Goal: Information Seeking & Learning: Find specific page/section

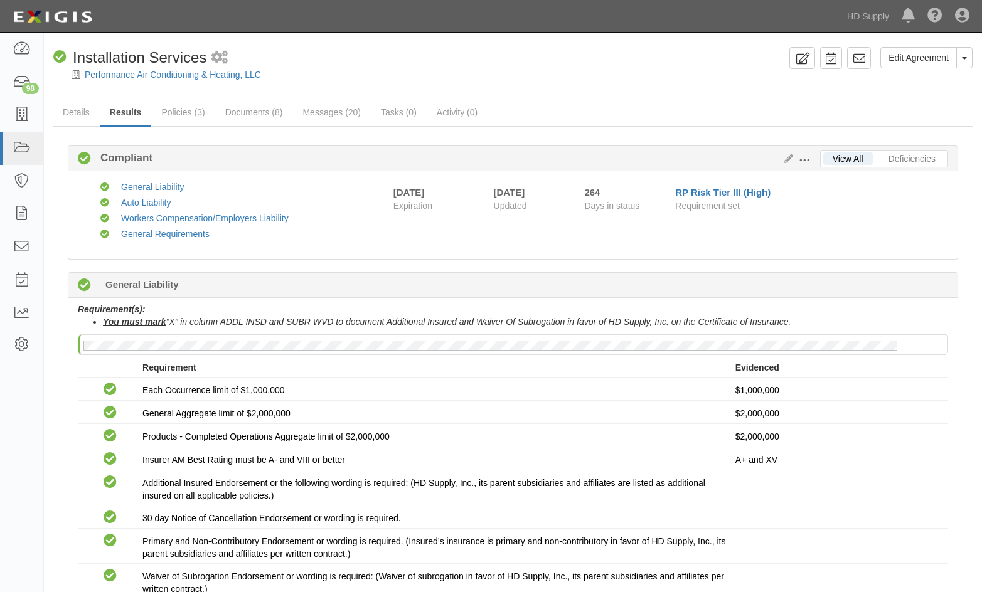
drag, startPoint x: 739, startPoint y: 90, endPoint x: 272, endPoint y: 145, distance: 470.2
click at [737, 89] on div at bounding box center [513, 85] width 938 height 9
click at [29, 111] on icon at bounding box center [22, 115] width 18 height 14
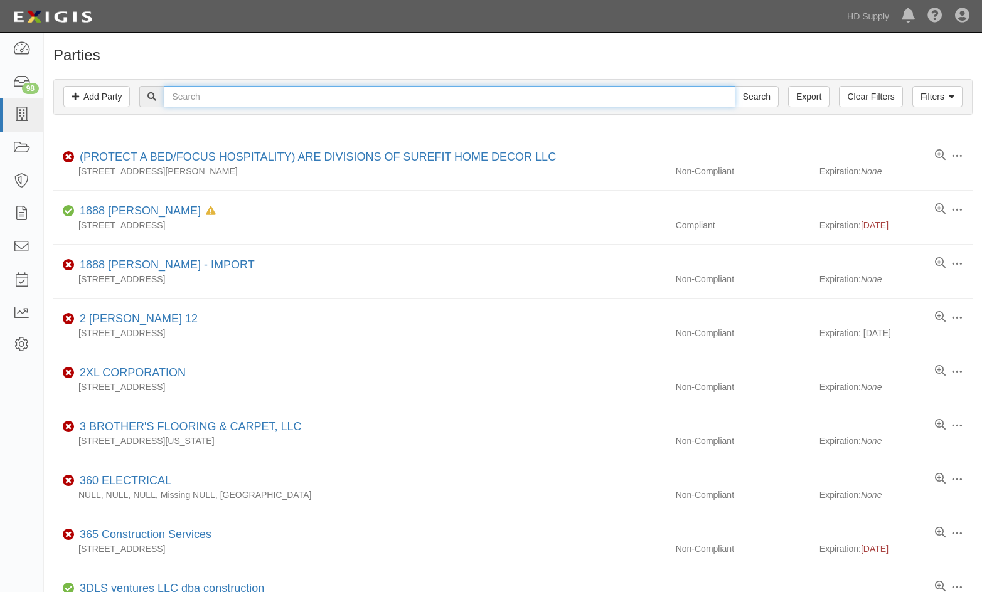
click at [239, 91] on input "text" at bounding box center [449, 96] width 571 height 21
type input "michael p"
click at [735, 86] on input "Search" at bounding box center [757, 96] width 44 height 21
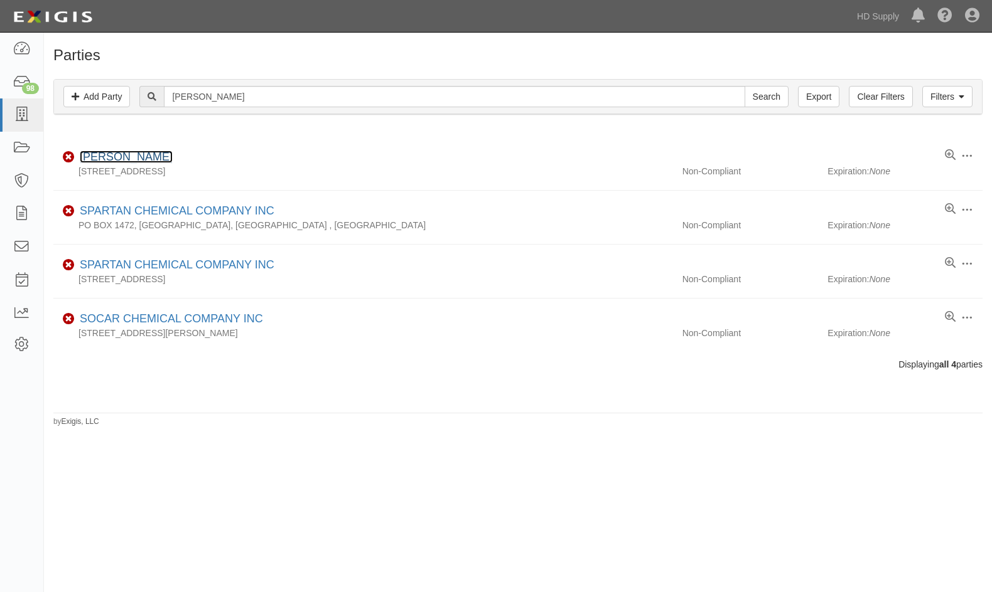
click at [122, 160] on link "MICHAEL PENA" at bounding box center [126, 157] width 93 height 13
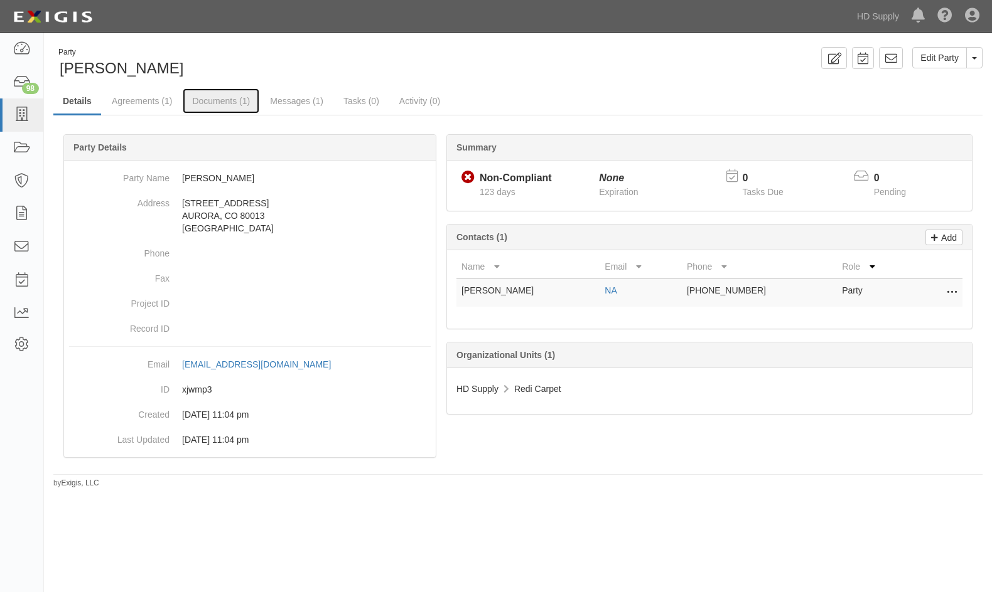
click at [202, 97] on link "Documents (1)" at bounding box center [221, 100] width 77 height 25
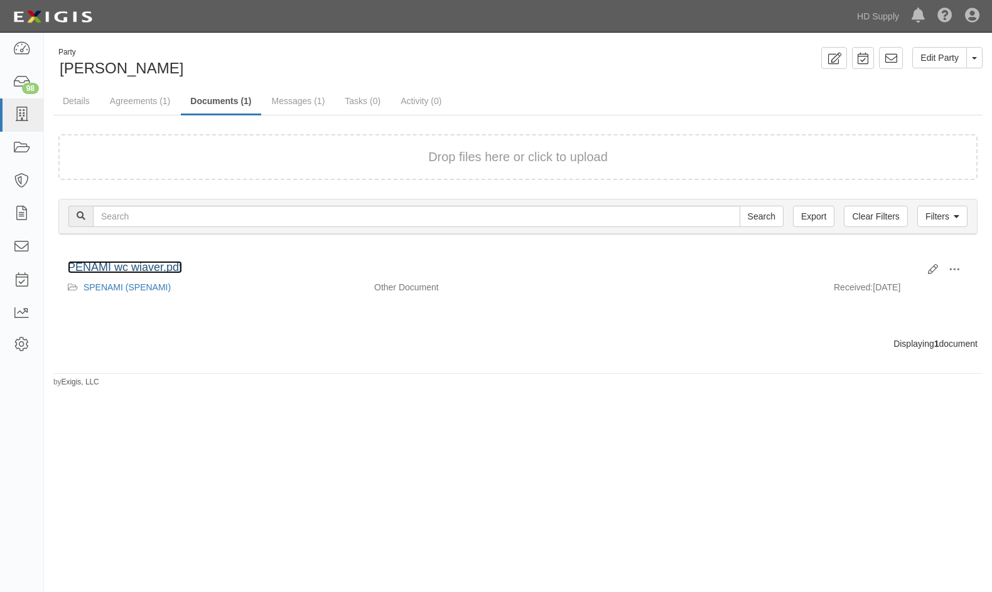
click at [137, 263] on link "PENAMI wc wiaver.pdf" at bounding box center [125, 267] width 114 height 13
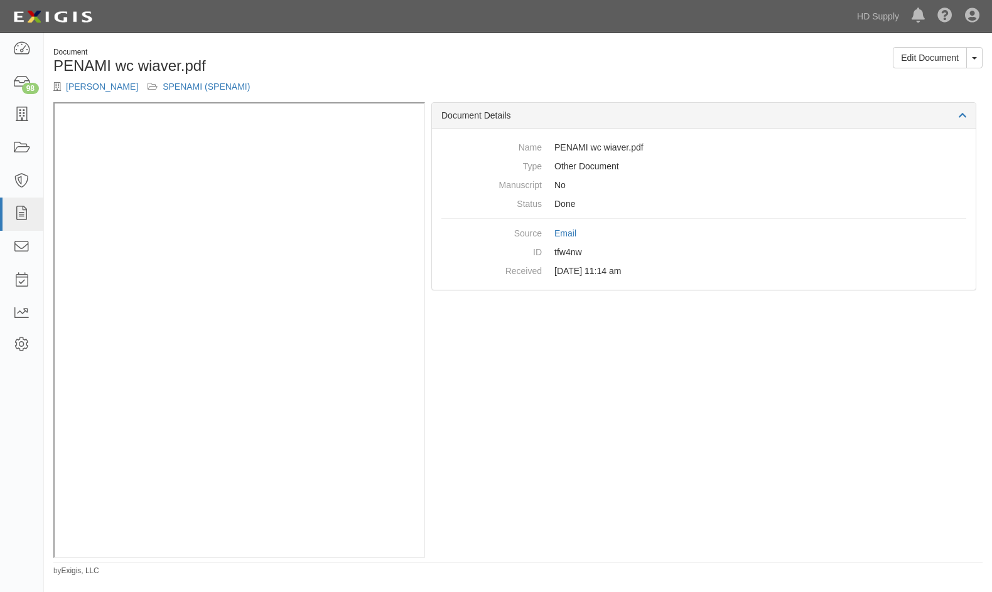
drag, startPoint x: 683, startPoint y: 399, endPoint x: 655, endPoint y: 374, distance: 38.3
click at [684, 399] on div "Document Details Name PENAMI wc wiaver.pdf Type Other Document Manuscript No St…" at bounding box center [703, 330] width 557 height 456
click at [23, 117] on icon at bounding box center [22, 115] width 18 height 14
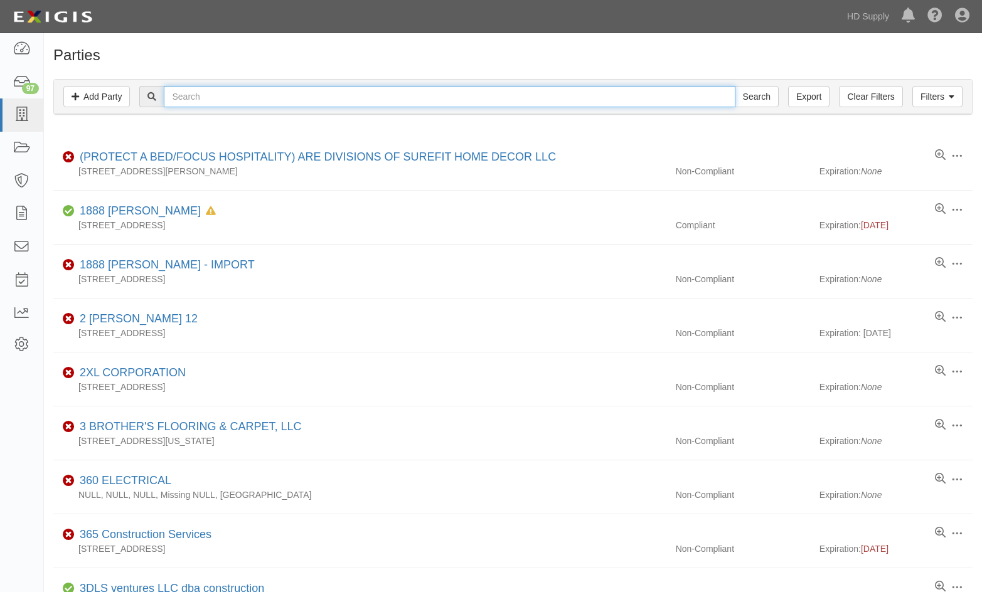
click at [256, 94] on input "text" at bounding box center [449, 96] width 571 height 21
type input "[PERSON_NAME]"
click at [735, 86] on input "Search" at bounding box center [757, 96] width 44 height 21
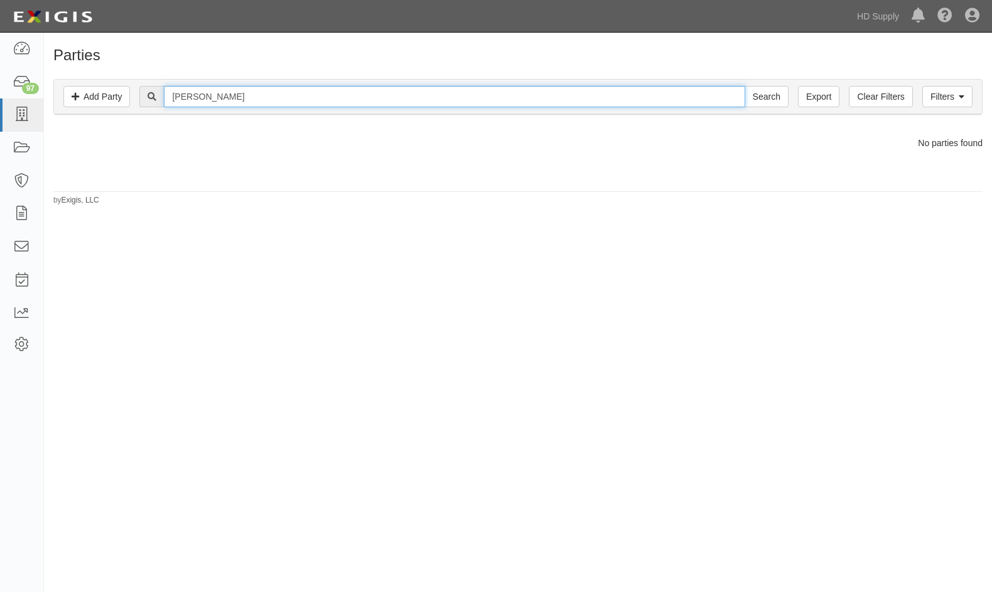
drag, startPoint x: 228, startPoint y: 94, endPoint x: 113, endPoint y: 94, distance: 114.9
click at [113, 94] on div "Filters Add Party Clear Filters Export [PERSON_NAME] Search Filters" at bounding box center [518, 97] width 928 height 35
type input "_"
click at [744, 86] on input "Search" at bounding box center [766, 96] width 44 height 21
click at [188, 104] on input "_" at bounding box center [454, 96] width 581 height 21
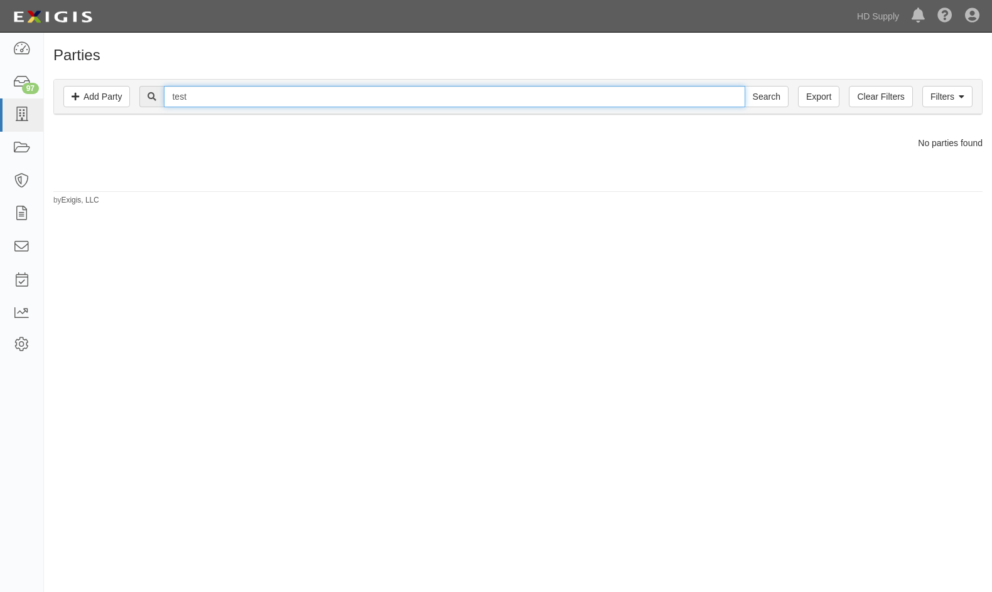
type input "test"
click at [744, 86] on input "Search" at bounding box center [766, 96] width 44 height 21
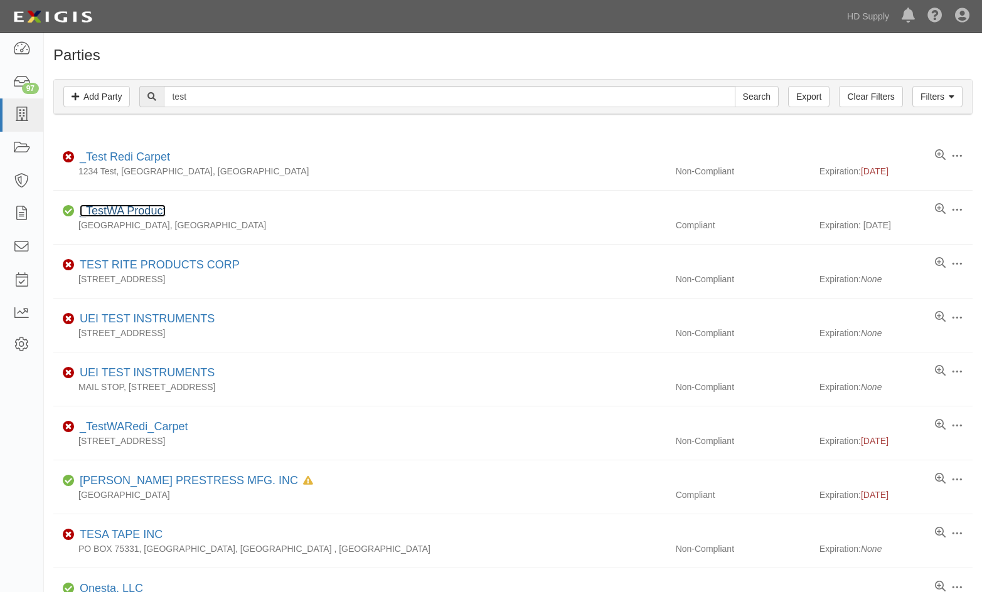
click at [130, 210] on link "_TestWA Product" at bounding box center [123, 211] width 86 height 13
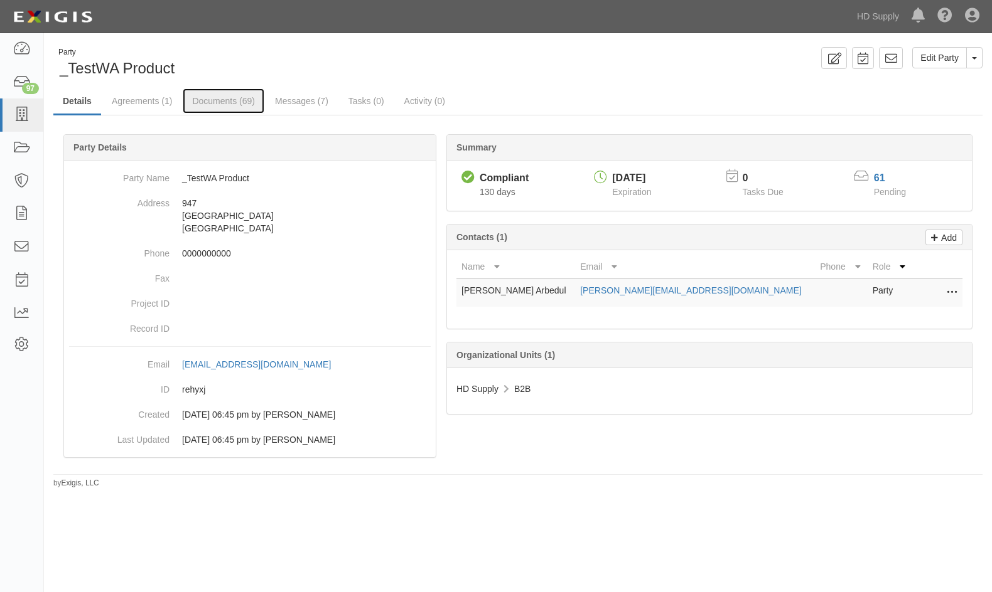
click at [205, 104] on link "Documents (69)" at bounding box center [224, 100] width 82 height 25
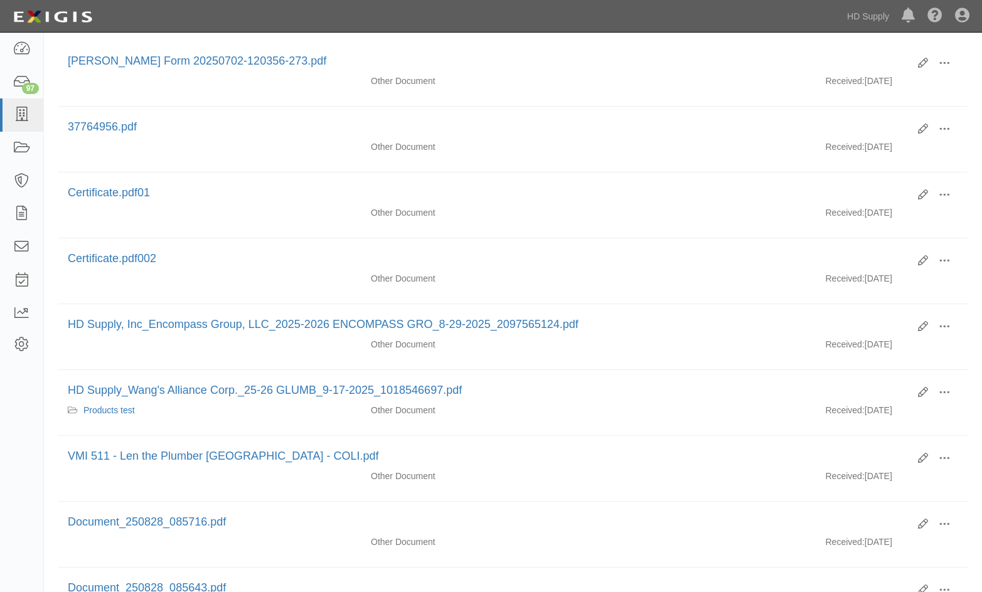
scroll to position [63, 0]
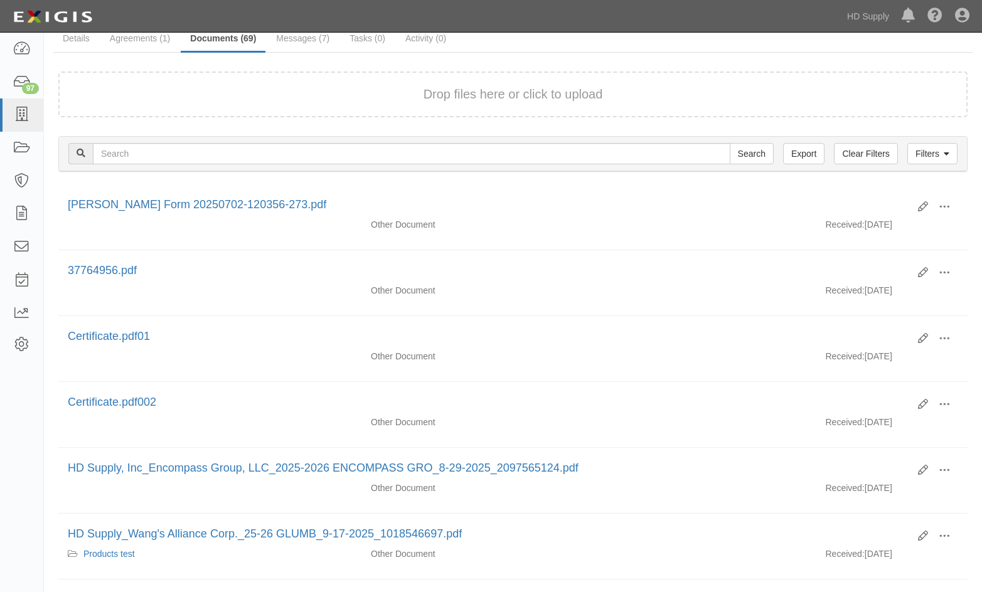
click at [920, 45] on ul "Details Agreements (1) Documents (69) Messages (7) Tasks (0) Activity (0)" at bounding box center [512, 39] width 919 height 27
drag, startPoint x: 6, startPoint y: 408, endPoint x: 15, endPoint y: 404, distance: 10.1
click at [6, 405] on div "Dashboard 97 Inbox Parties Agreements Coverages Documents Messages Tasks Report…" at bounding box center [22, 313] width 44 height 560
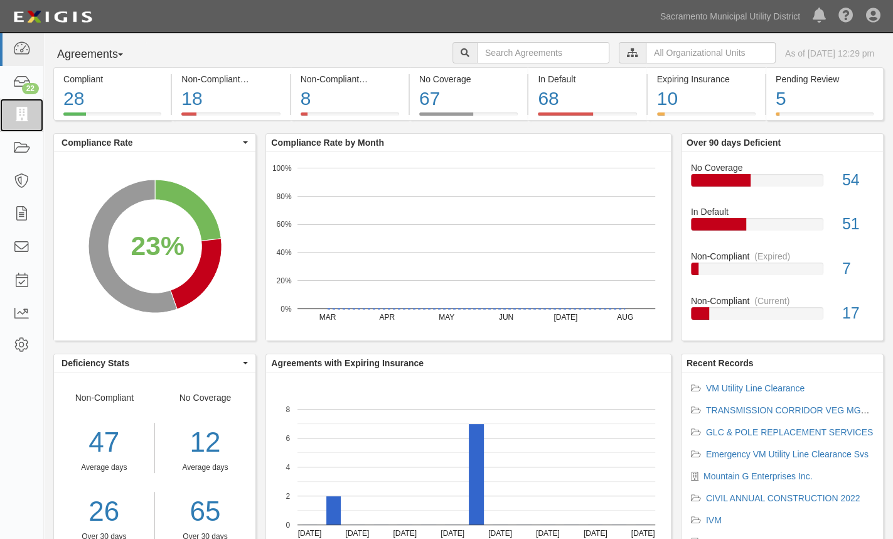
click at [19, 118] on icon at bounding box center [22, 115] width 18 height 14
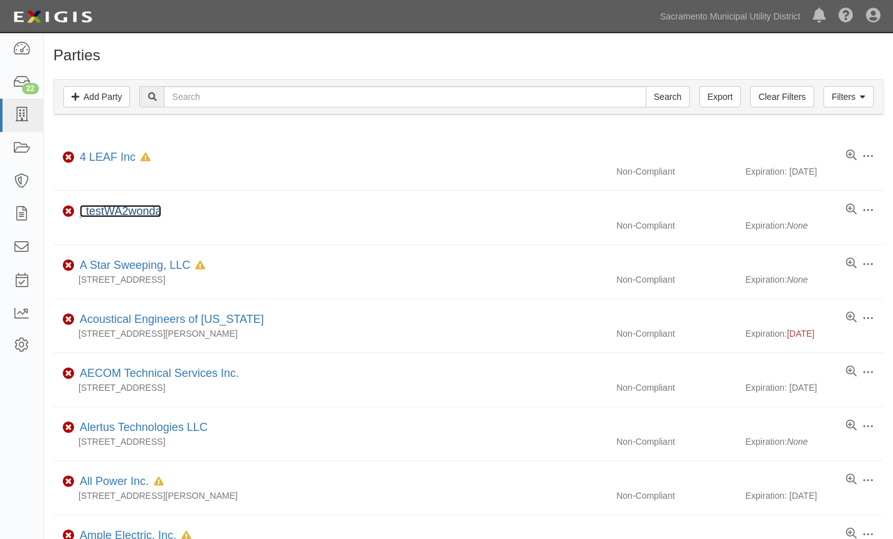
click at [109, 212] on link "_testWA2wonda" at bounding box center [121, 211] width 82 height 13
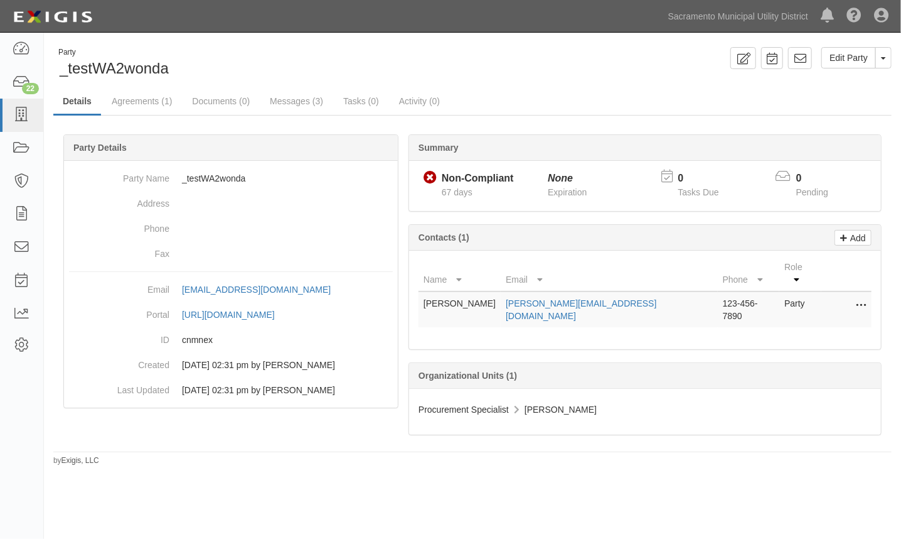
click at [575, 476] on div "Party _testWA2wonda Edit Party Toggle Party Dropdown View Audit Trail Archive P…" at bounding box center [450, 280] width 901 height 485
click at [14, 340] on icon at bounding box center [22, 345] width 18 height 11
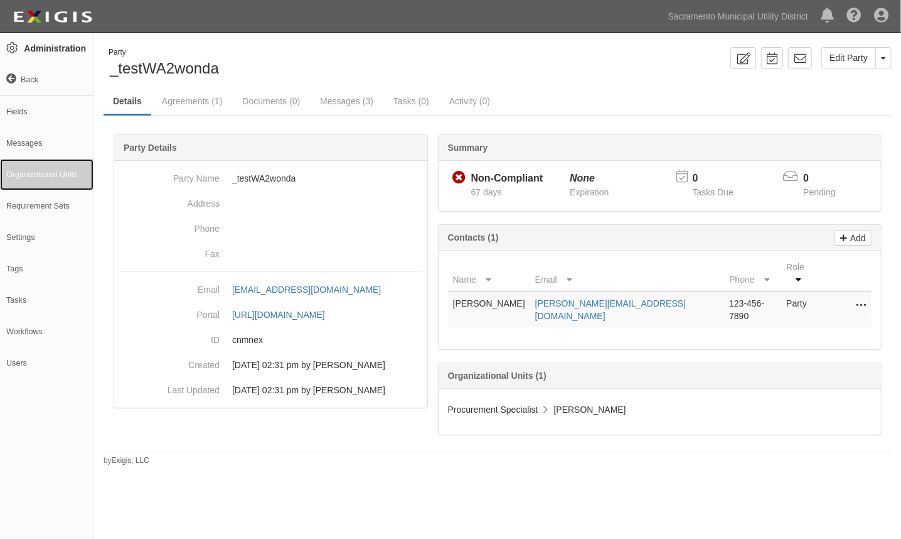
click at [28, 174] on link "Organizational Units" at bounding box center [47, 174] width 94 height 31
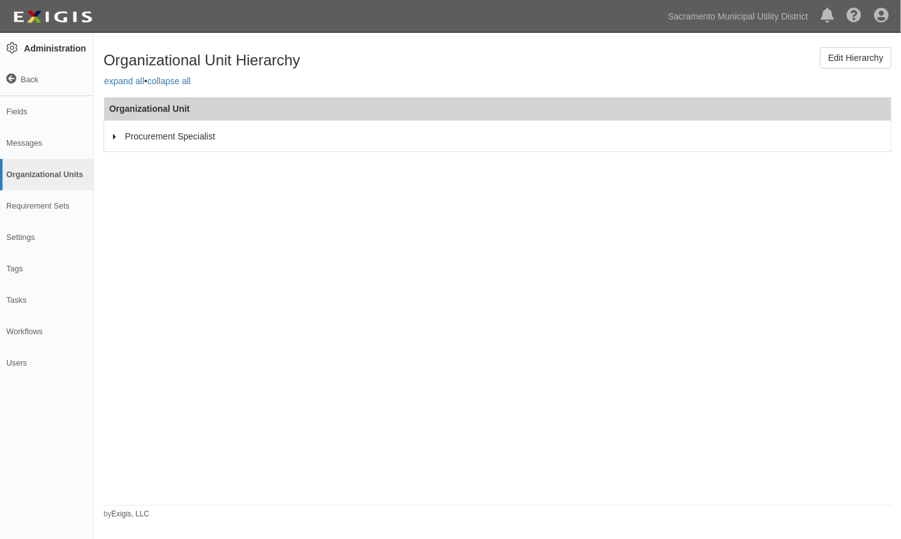
click at [114, 137] on icon at bounding box center [115, 137] width 9 height 6
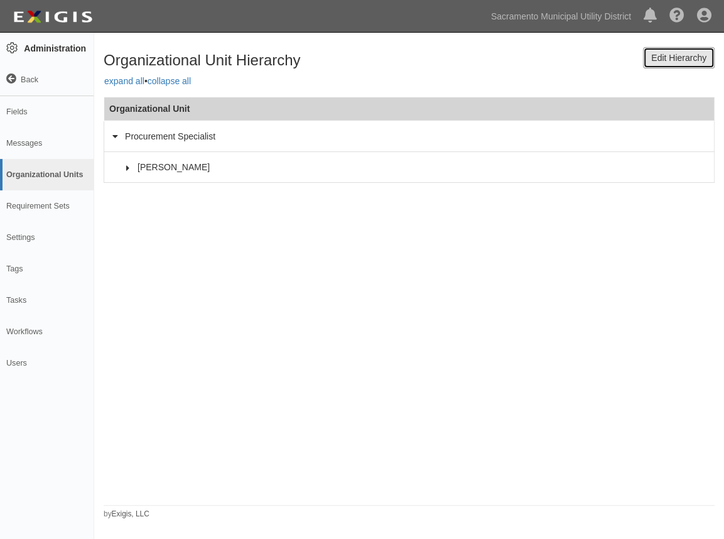
click at [665, 56] on link "Edit Hierarchy" at bounding box center [679, 57] width 72 height 21
